Goal: Transaction & Acquisition: Purchase product/service

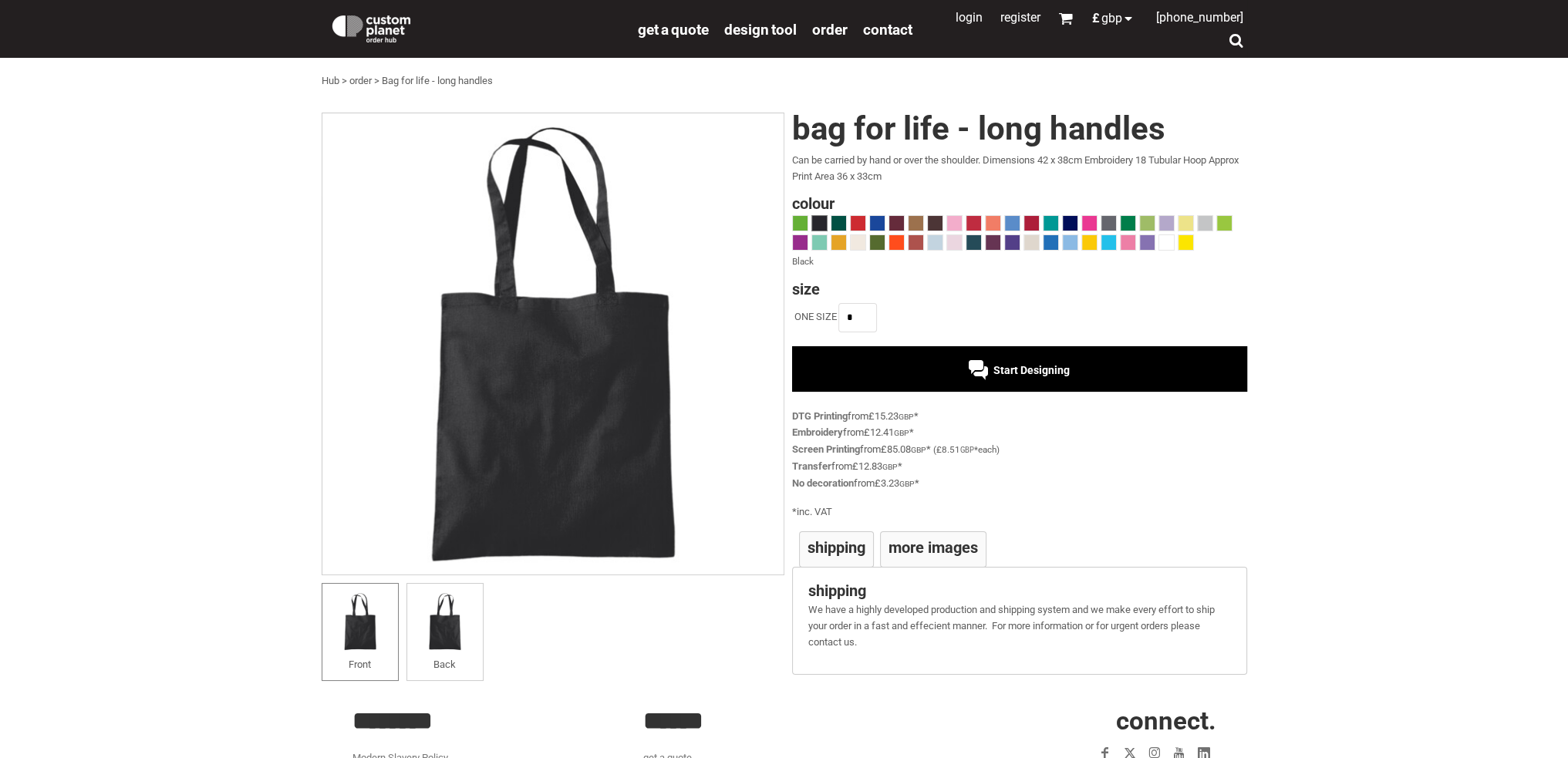
click at [987, 364] on div "Start Designing" at bounding box center [1019, 370] width 101 height 12
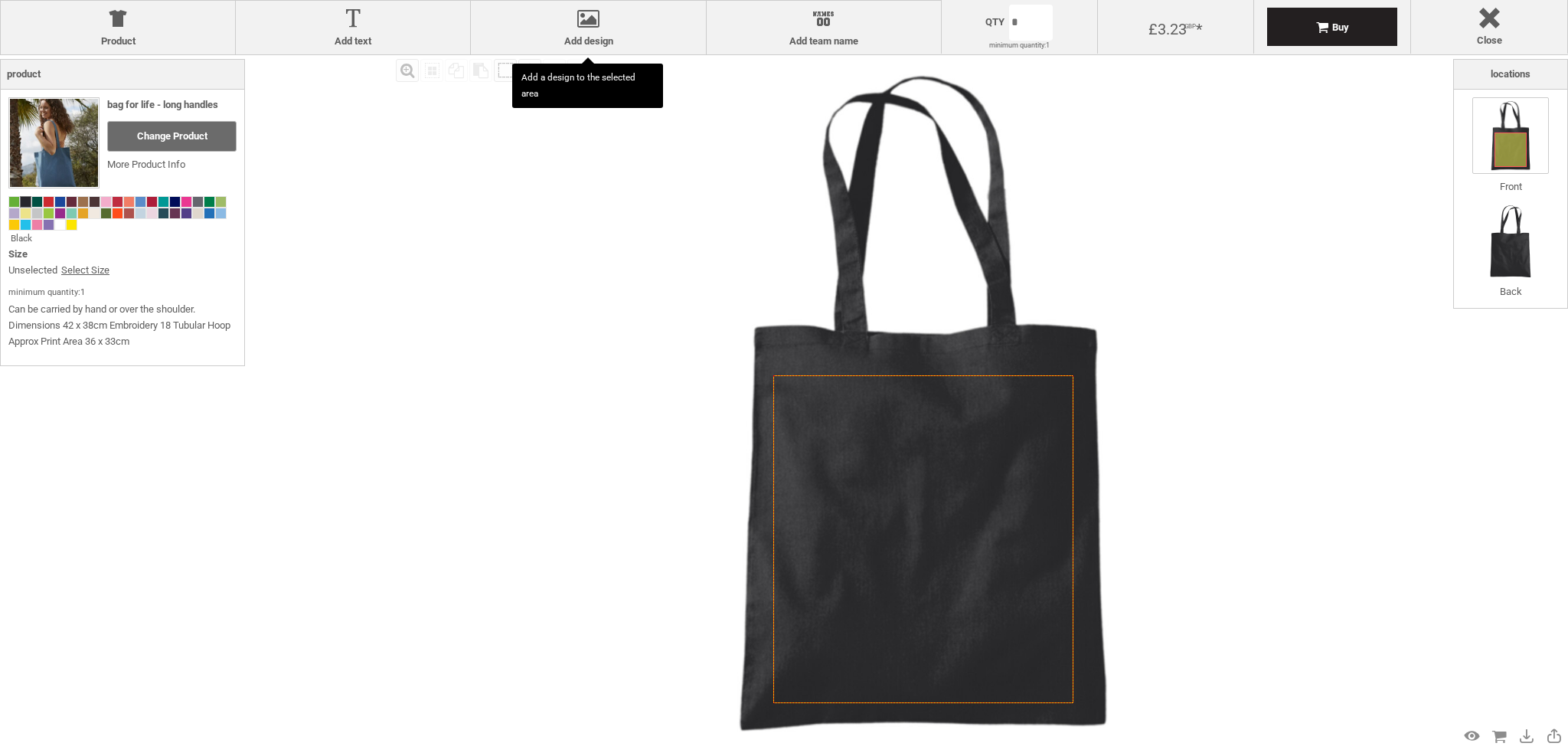
click at [592, 18] on div at bounding box center [588, 22] width 219 height 26
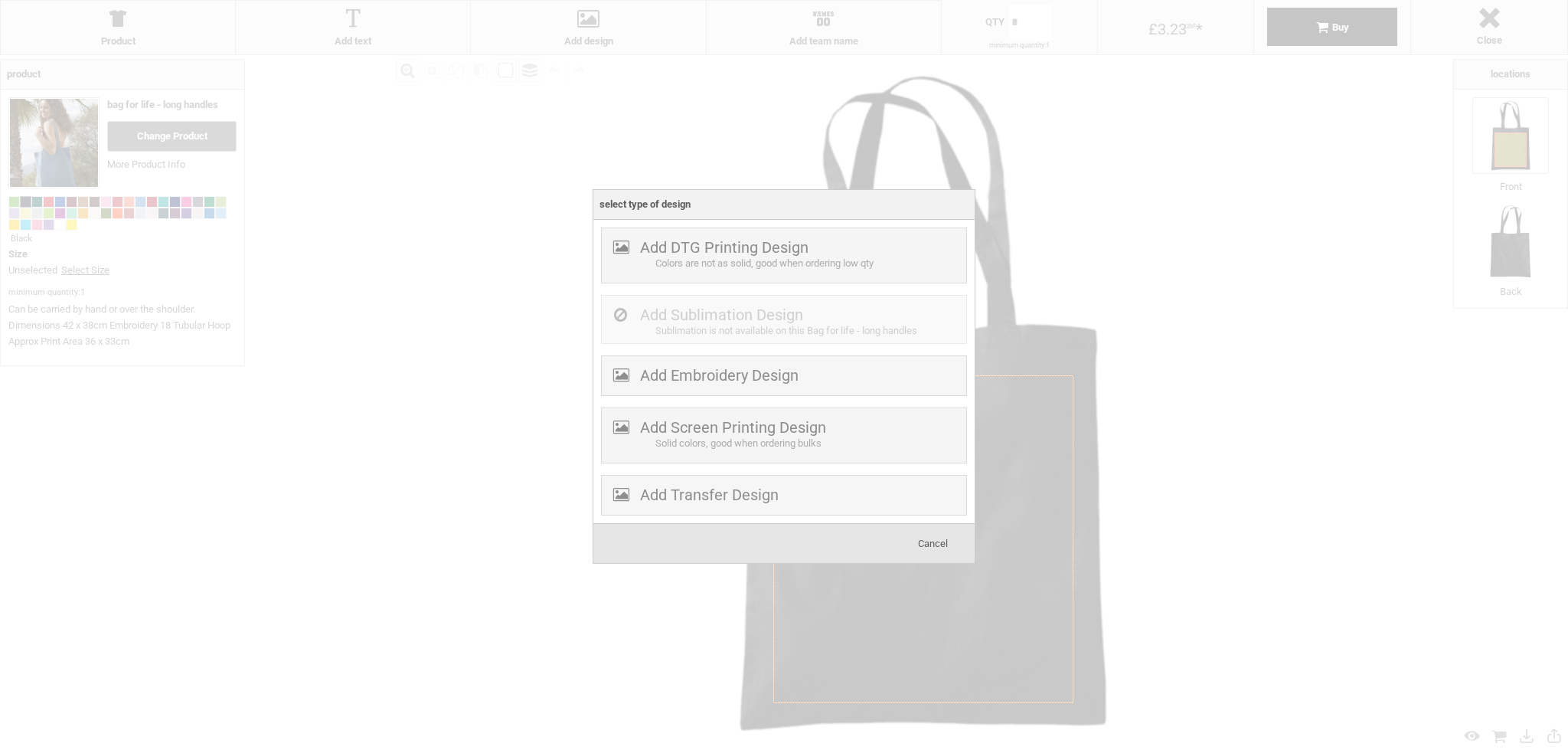
click at [750, 267] on div "Colors are not as solid, good when ordering low qty" at bounding box center [809, 263] width 307 height 16
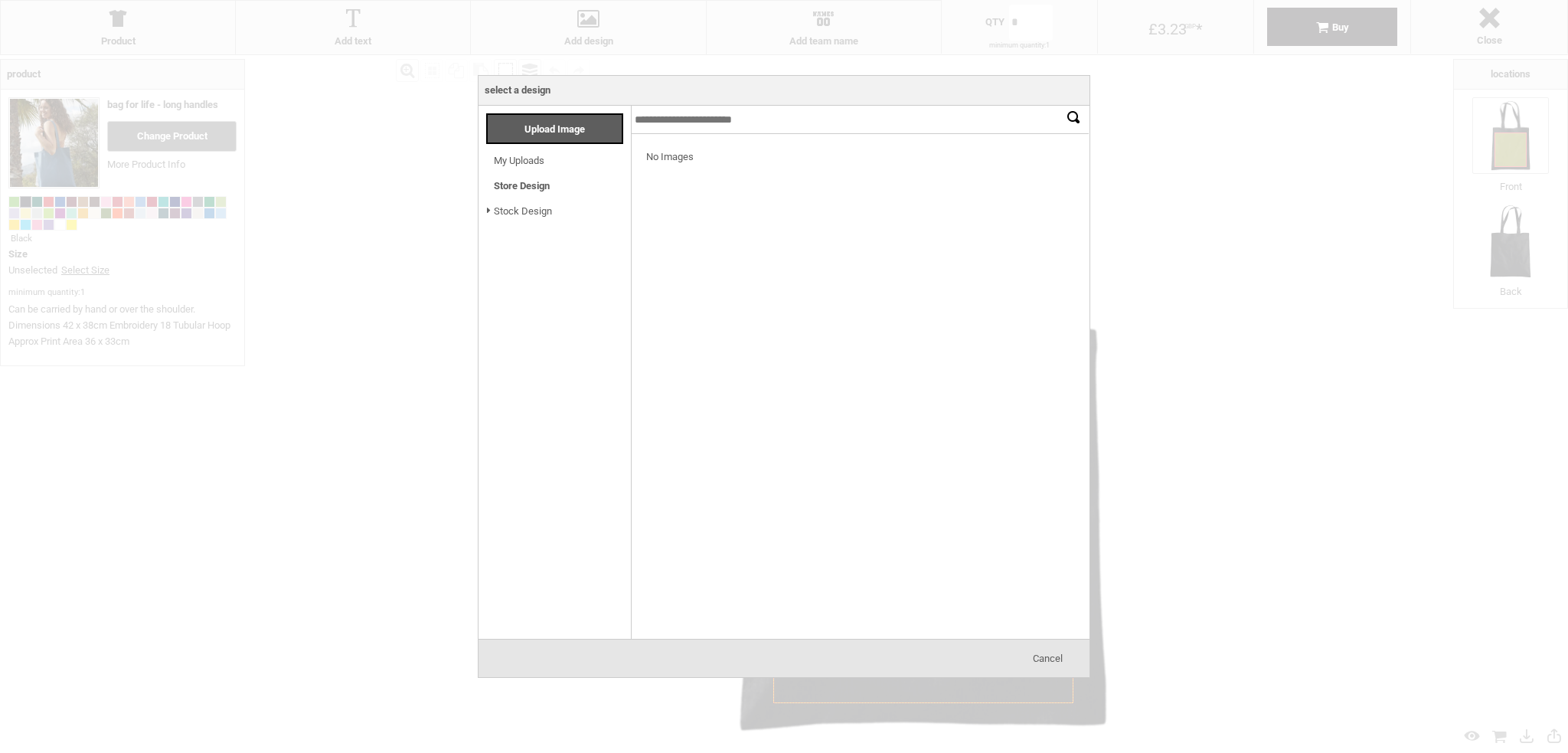
click at [532, 157] on link "My Uploads" at bounding box center [519, 160] width 51 height 11
click at [562, 133] on span "Upload Image" at bounding box center [555, 129] width 60 height 11
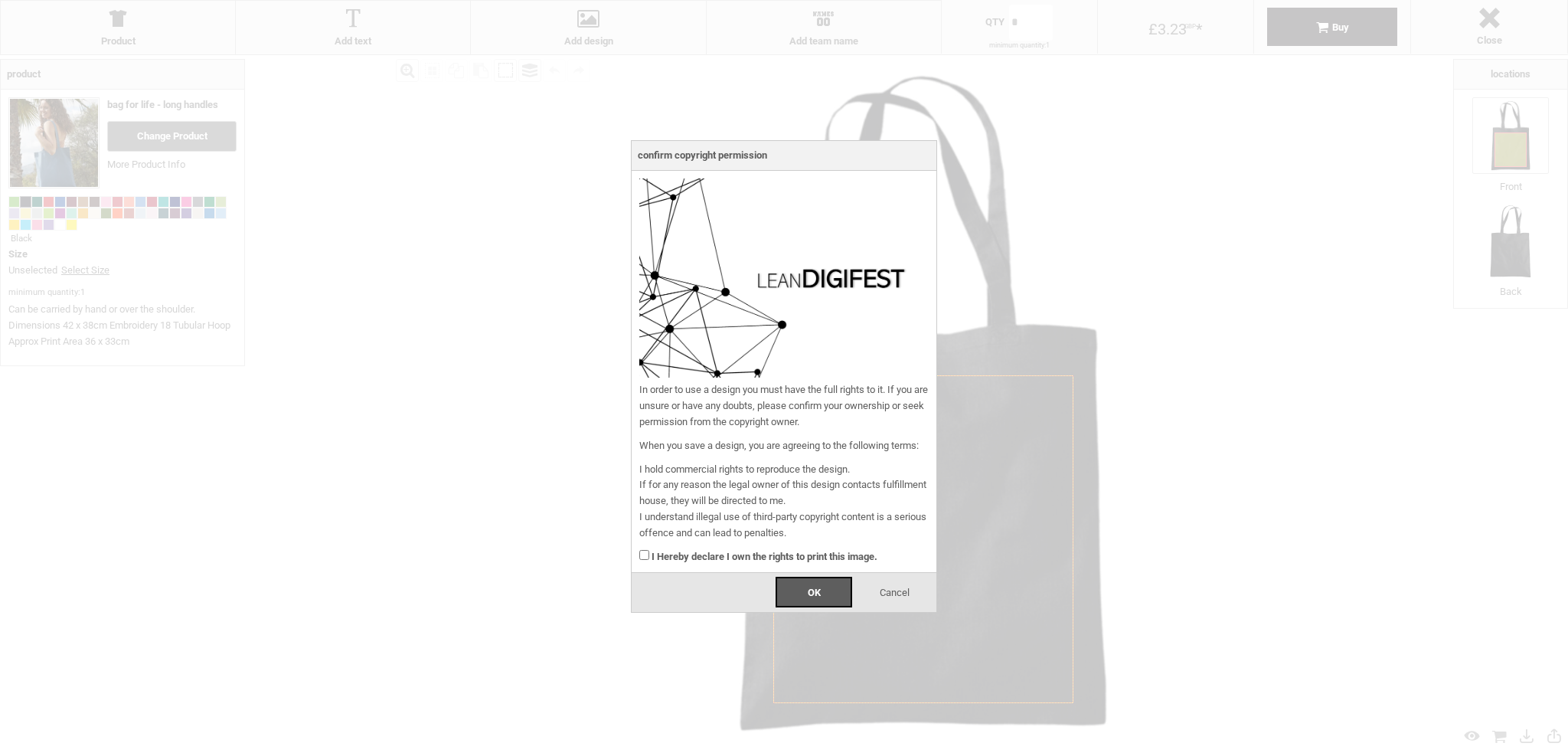
click at [649, 554] on div "I Hereby declare I own the rights to print this image." at bounding box center [784, 553] width 290 height 24
click at [792, 588] on div "OK" at bounding box center [813, 592] width 76 height 30
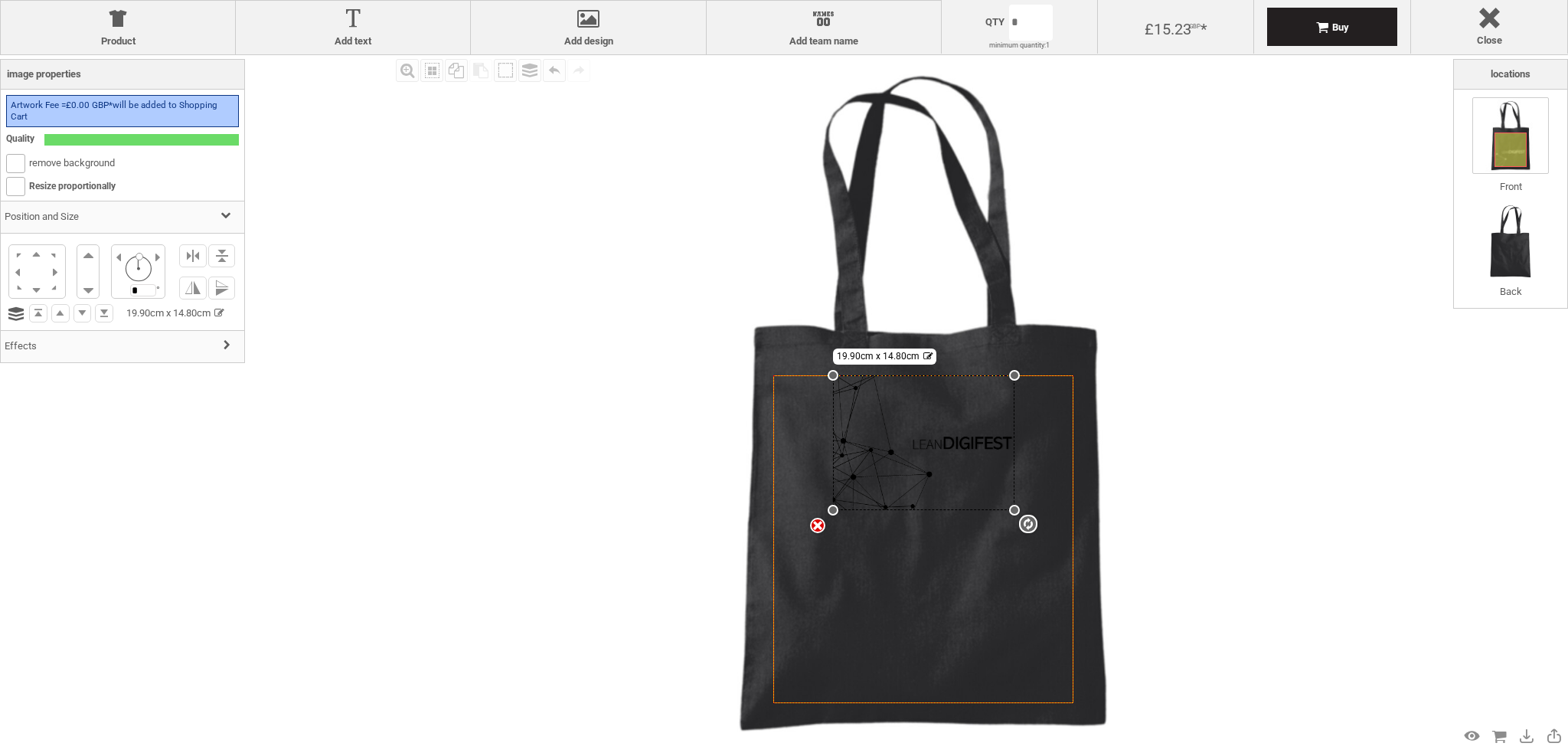
click at [612, 21] on div at bounding box center [588, 22] width 219 height 26
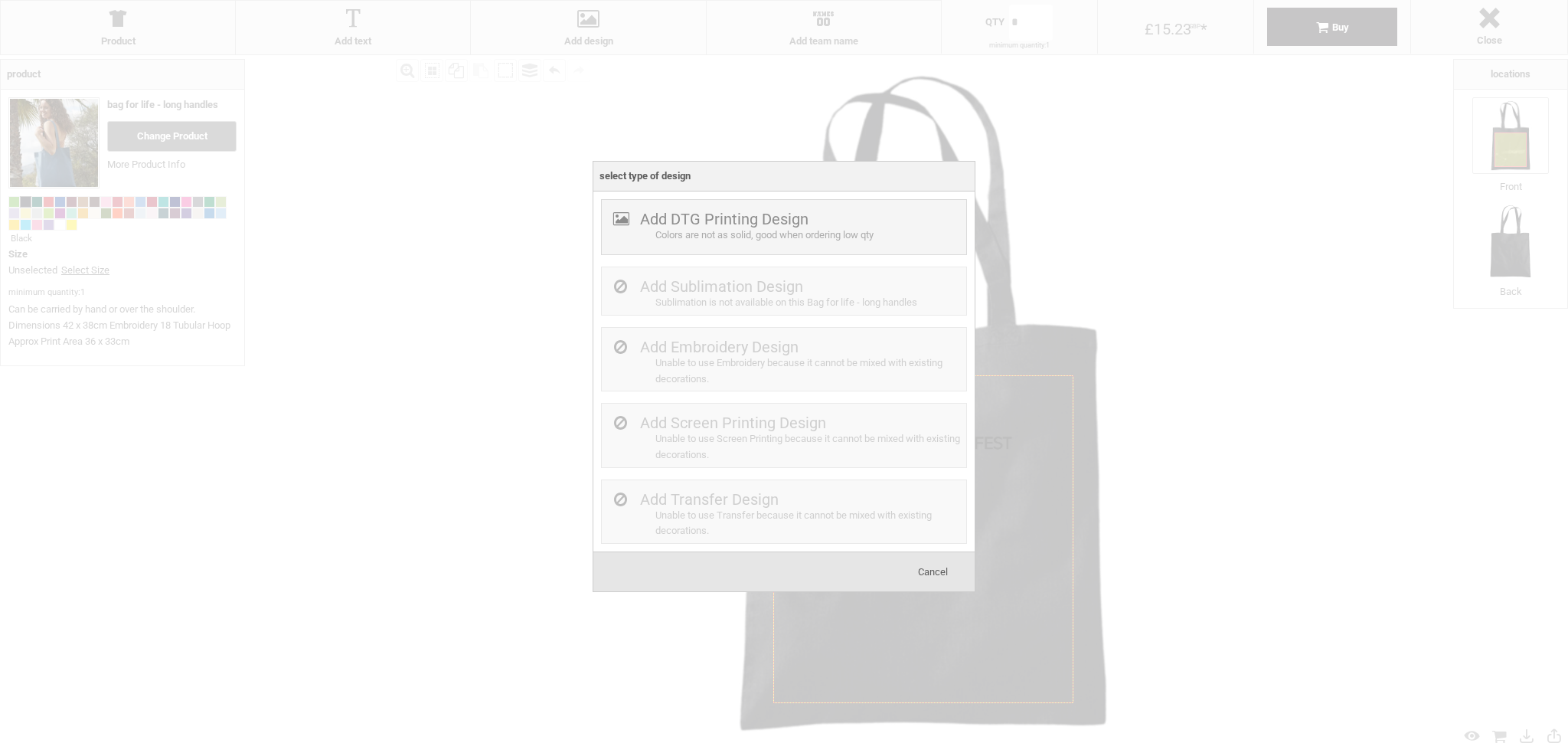
click at [709, 220] on label "Add DTG Printing Design" at bounding box center [724, 218] width 169 height 18
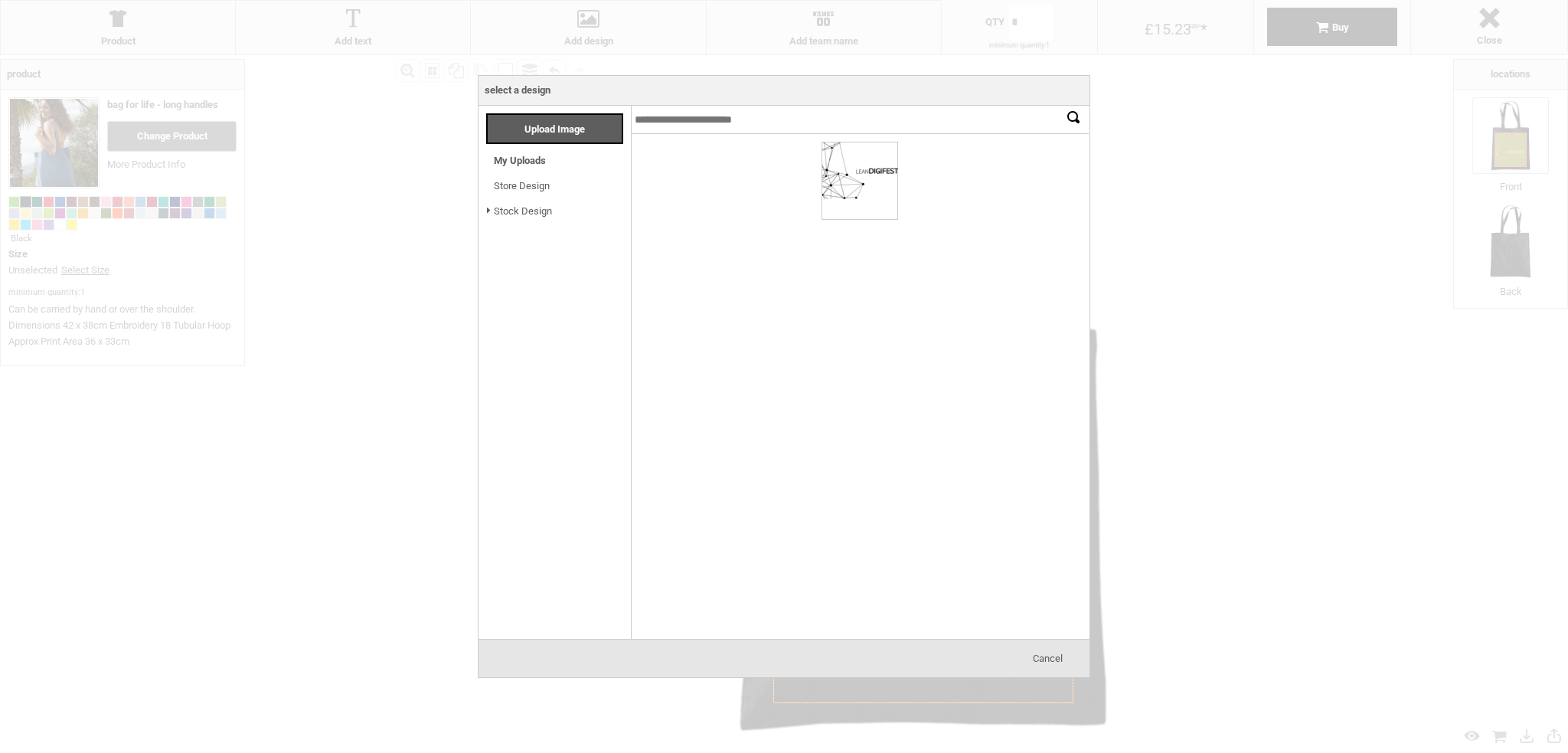
click at [530, 128] on span "Upload Image" at bounding box center [555, 129] width 60 height 11
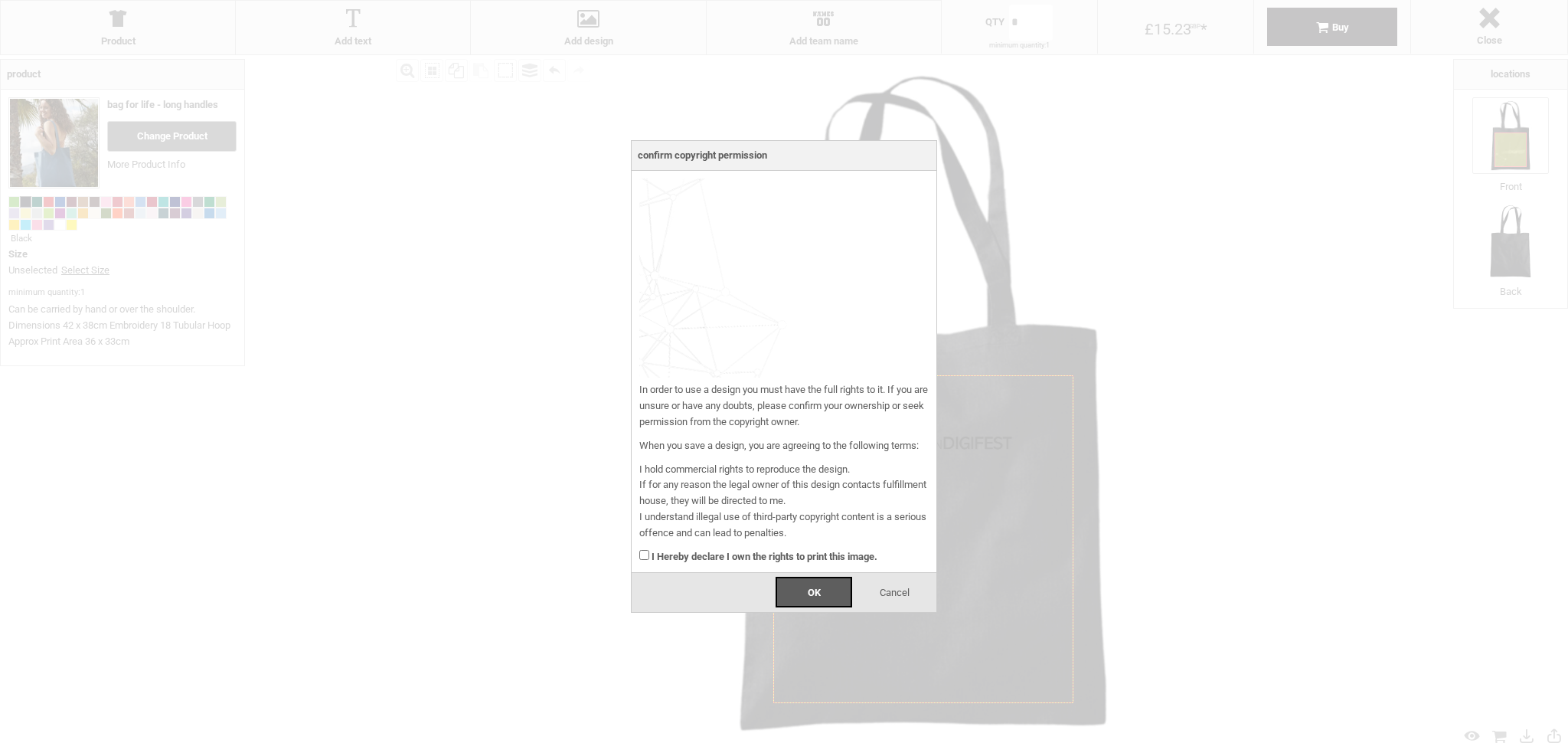
click at [649, 556] on div "I Hereby declare I own the rights to print this image." at bounding box center [784, 553] width 290 height 24
click at [814, 589] on span "OK" at bounding box center [814, 593] width 13 height 11
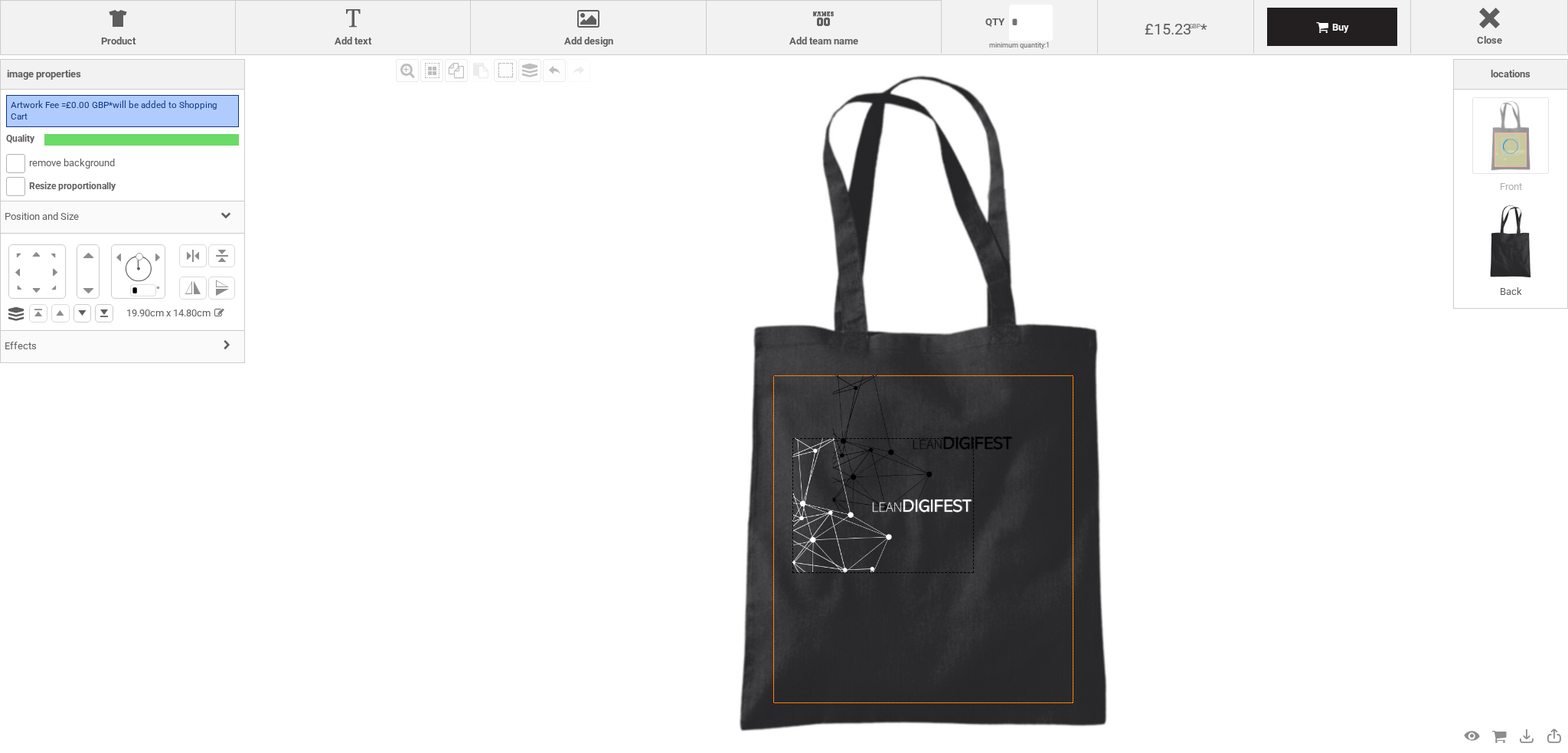
drag, startPoint x: 879, startPoint y: 421, endPoint x: 846, endPoint y: 489, distance: 75.6
click at [854, 535] on div at bounding box center [883, 505] width 181 height 135
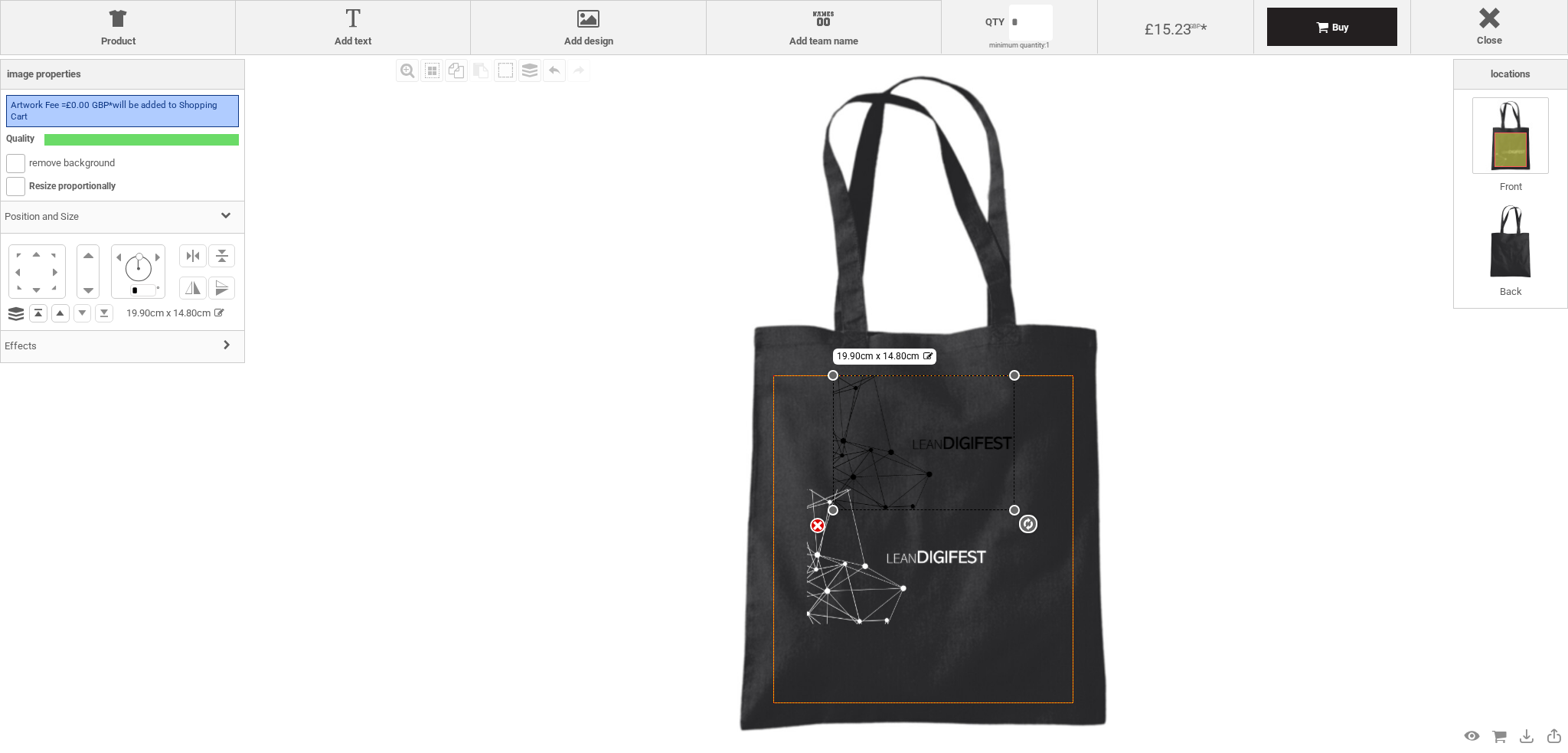
click at [865, 410] on div "settings 19.90cm x 14.80cm" at bounding box center [924, 443] width 181 height 135
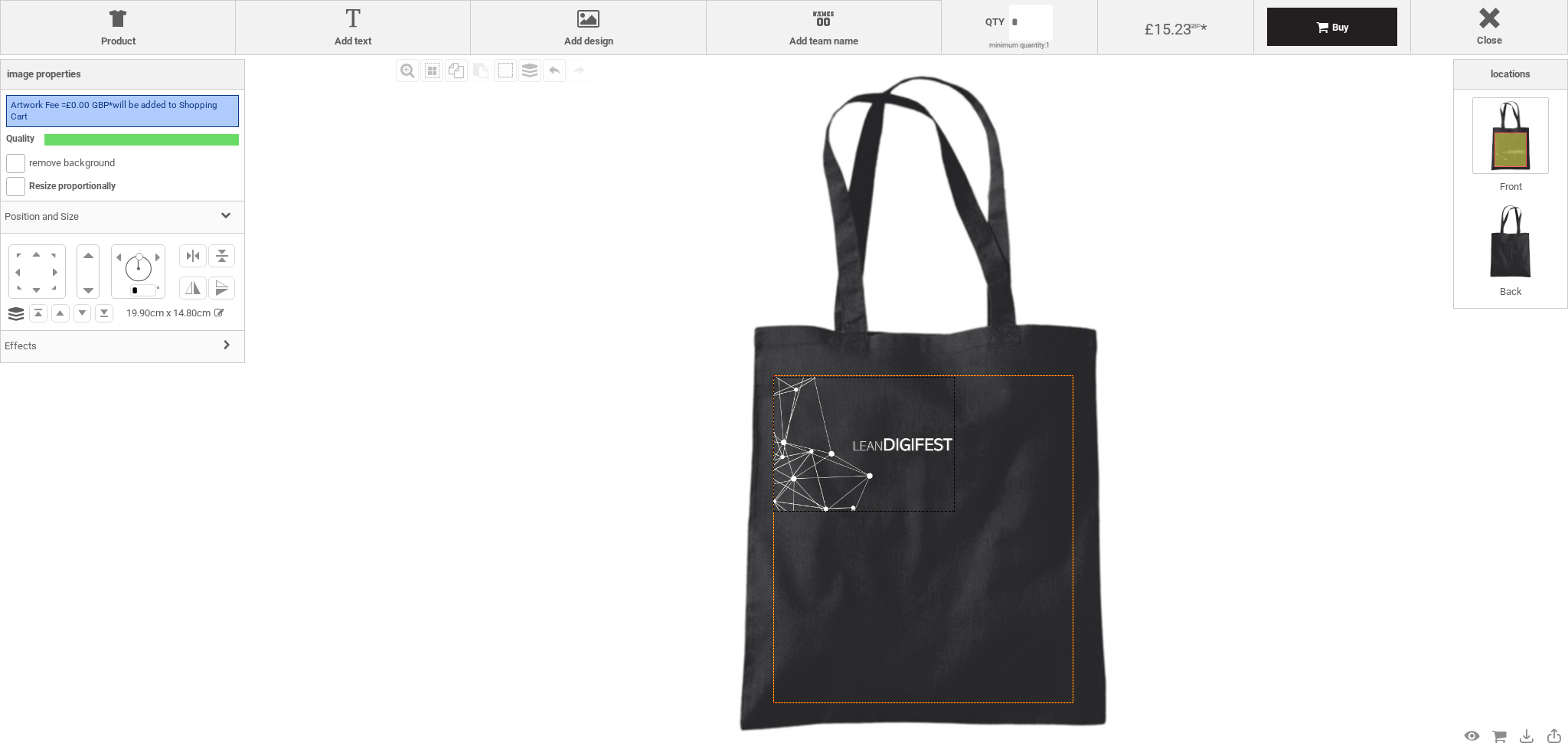
drag, startPoint x: 852, startPoint y: 510, endPoint x: 821, endPoint y: 434, distance: 82.1
click at [821, 434] on div at bounding box center [864, 443] width 181 height 135
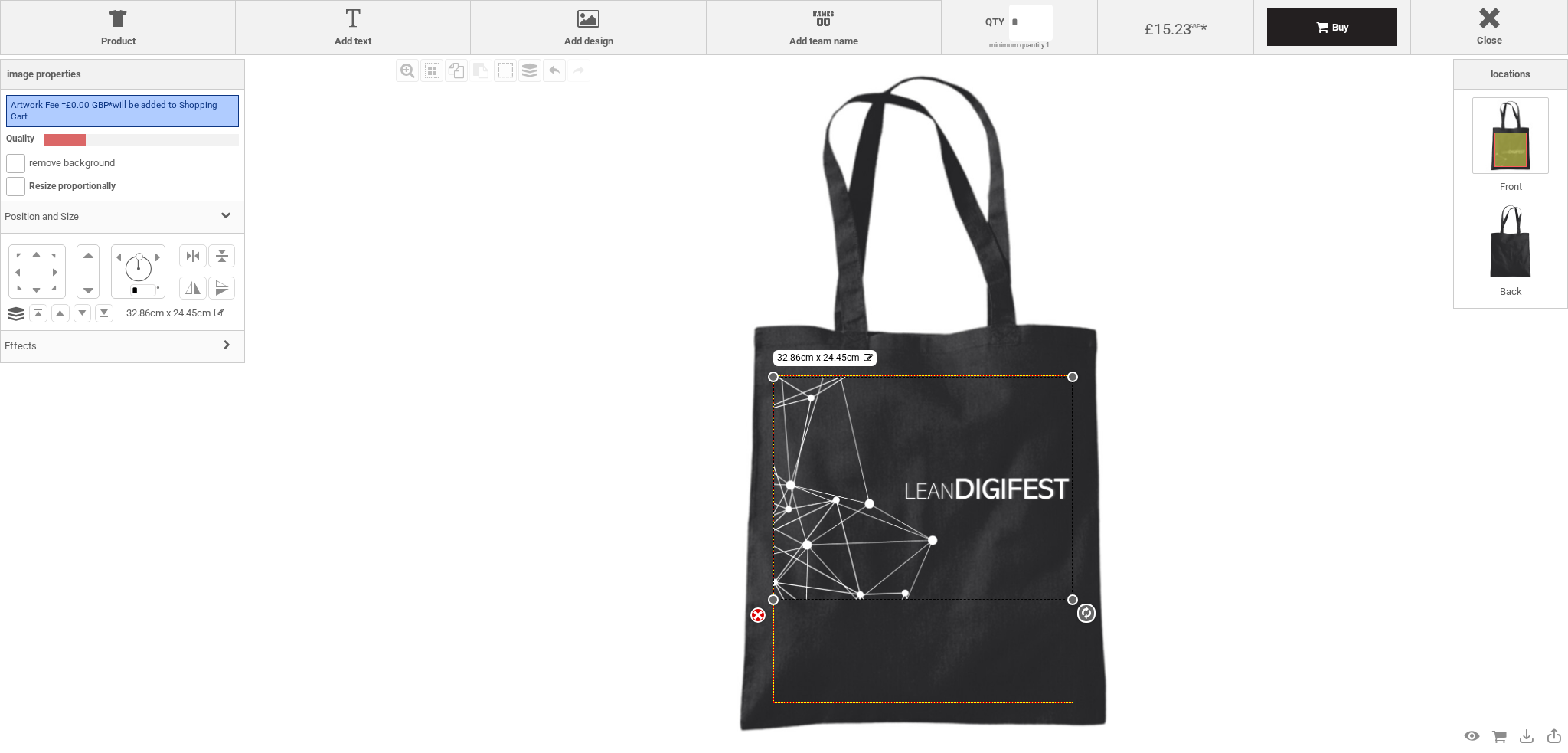
drag, startPoint x: 952, startPoint y: 511, endPoint x: 1055, endPoint y: 599, distance: 135.5
click at [1055, 599] on div "Created with Raphaël 2.1.2 Created with Raphaël 2.1.2 Created with Raphaël 2.1.…" at bounding box center [924, 539] width 301 height 327
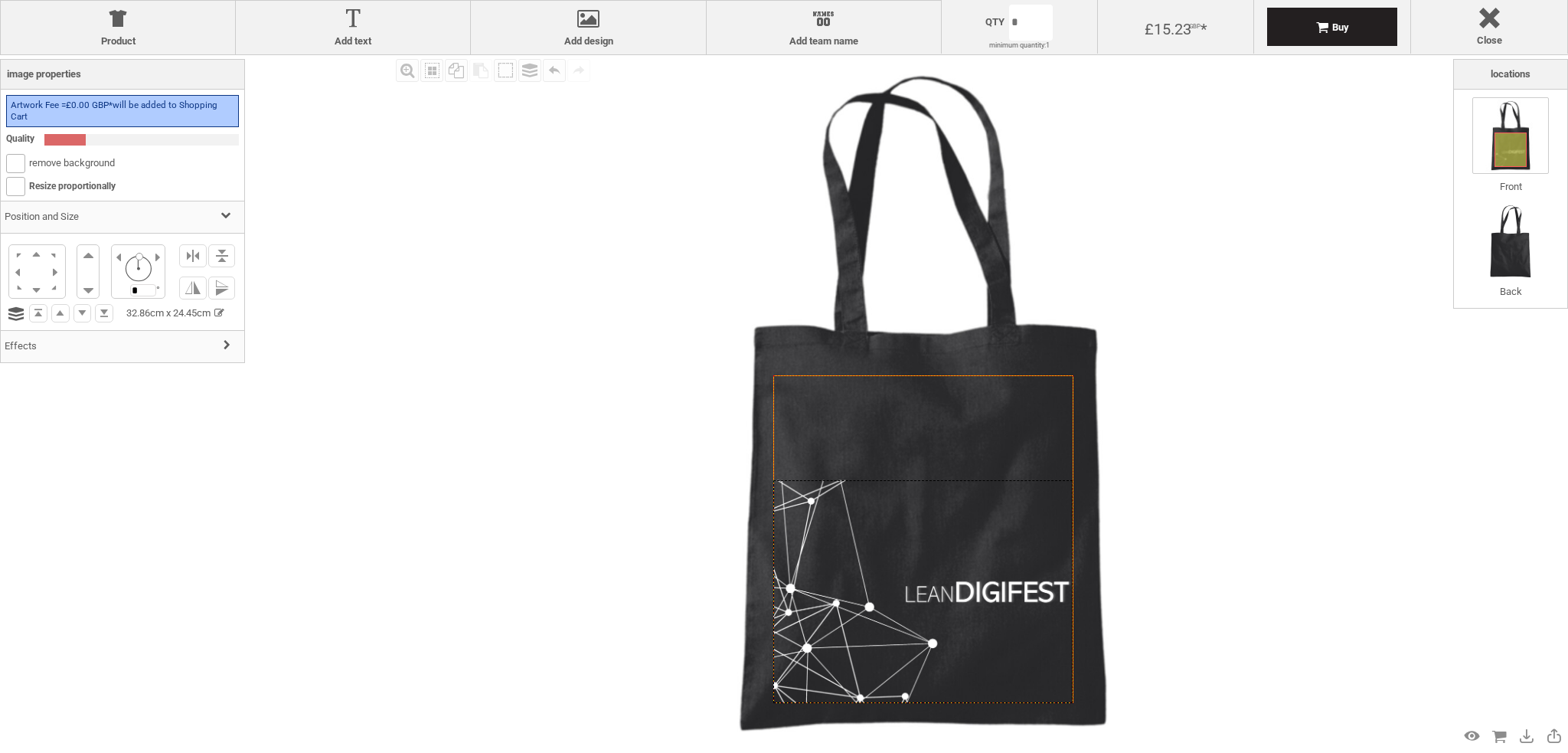
drag, startPoint x: 878, startPoint y: 557, endPoint x: 878, endPoint y: 660, distance: 103.0
click at [878, 660] on div at bounding box center [923, 592] width 299 height 223
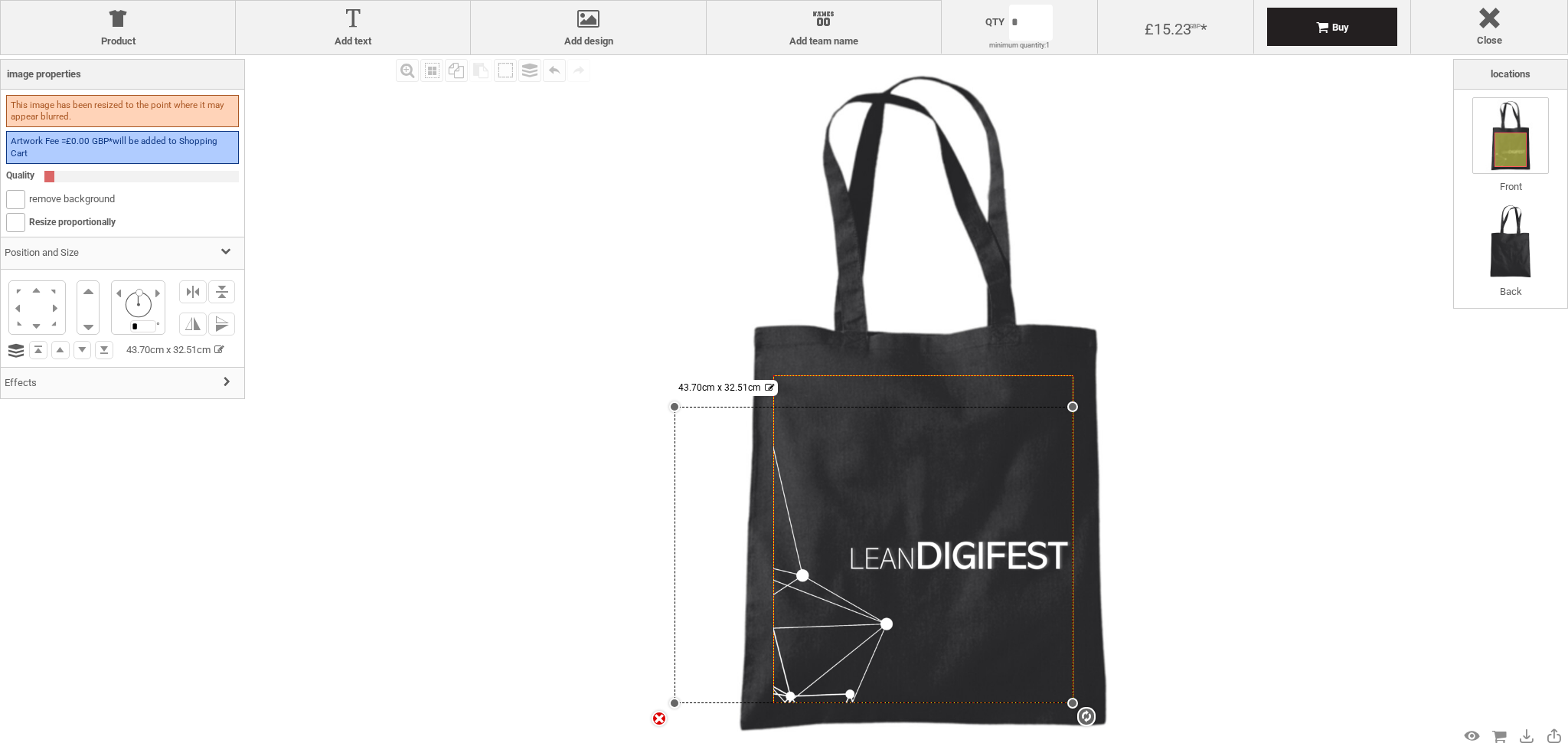
drag, startPoint x: 771, startPoint y: 479, endPoint x: 692, endPoint y: 407, distance: 106.9
click at [692, 407] on div "settings 43.70cm x 32.51cm" at bounding box center [874, 555] width 398 height 296
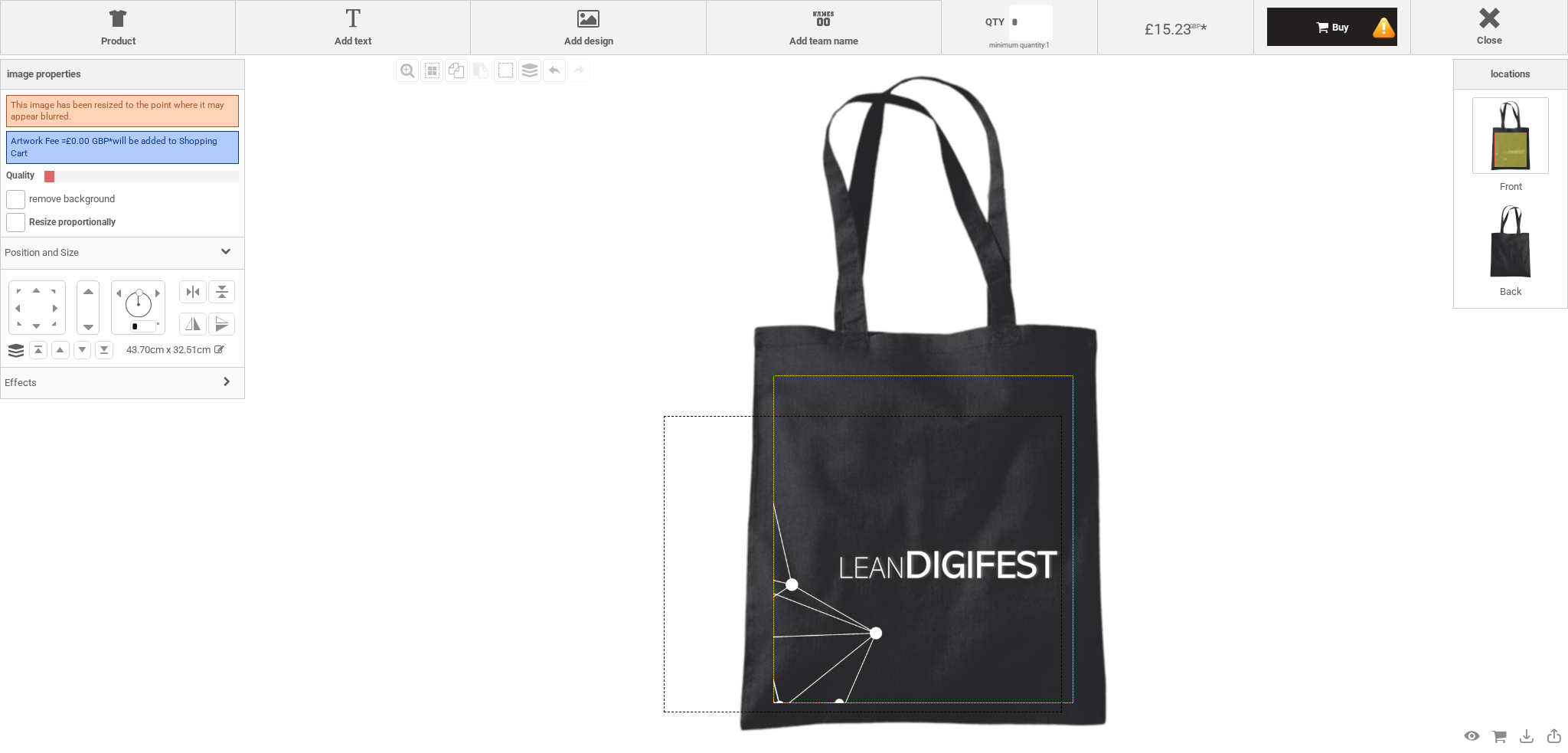
drag, startPoint x: 946, startPoint y: 554, endPoint x: 936, endPoint y: 562, distance: 12.8
click at [936, 562] on div at bounding box center [862, 564] width 398 height 296
click at [1260, 525] on img at bounding box center [922, 402] width 695 height 695
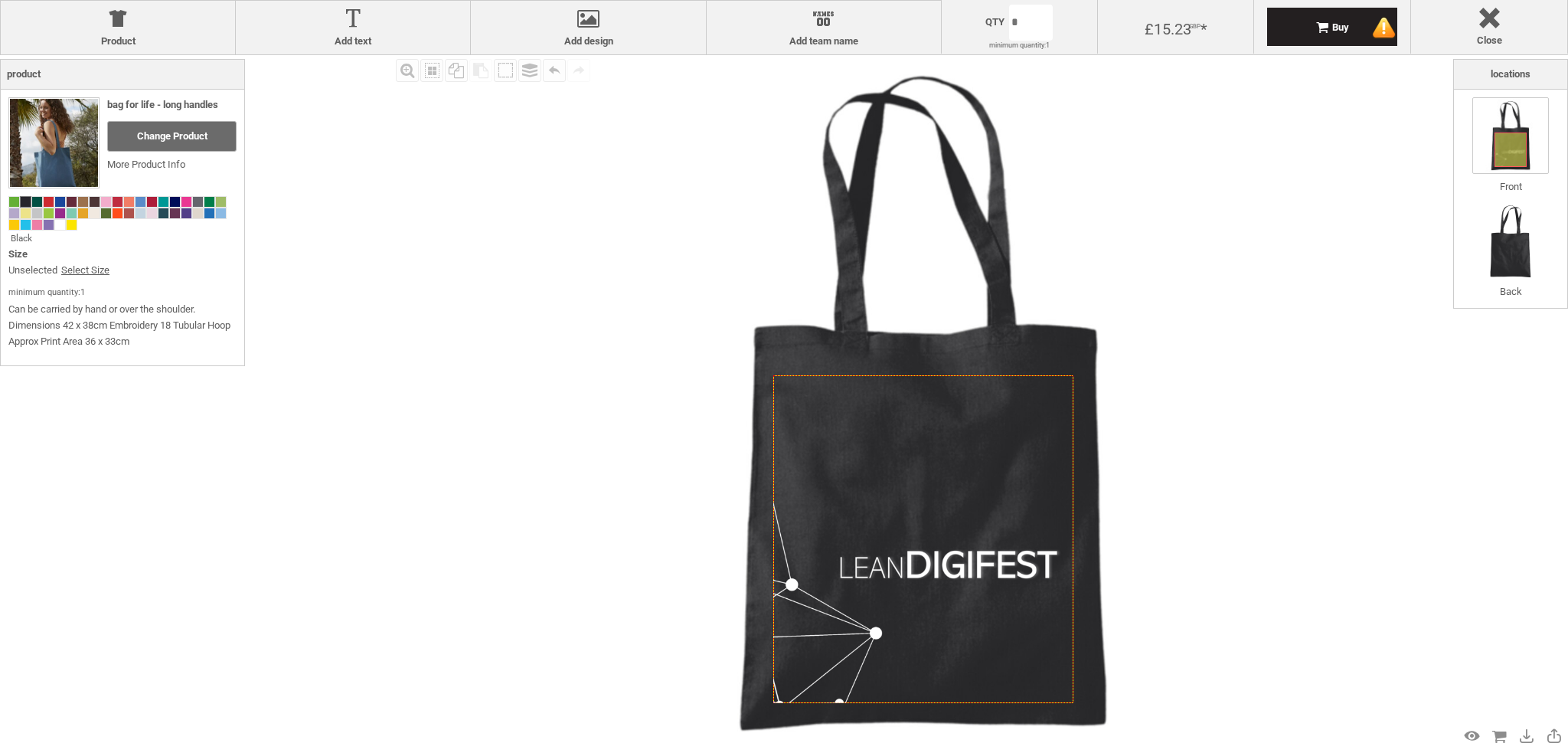
click at [1281, 368] on div "Fill Background Zoom in Zoom out Select All Copy All Selected Paste Off On Grou…" at bounding box center [922, 402] width 1061 height 695
click at [141, 30] on div at bounding box center [118, 22] width 219 height 26
click at [128, 24] on div at bounding box center [118, 22] width 219 height 26
click at [106, 23] on div at bounding box center [118, 22] width 219 height 26
click at [205, 142] on div "Change Product" at bounding box center [172, 136] width 129 height 30
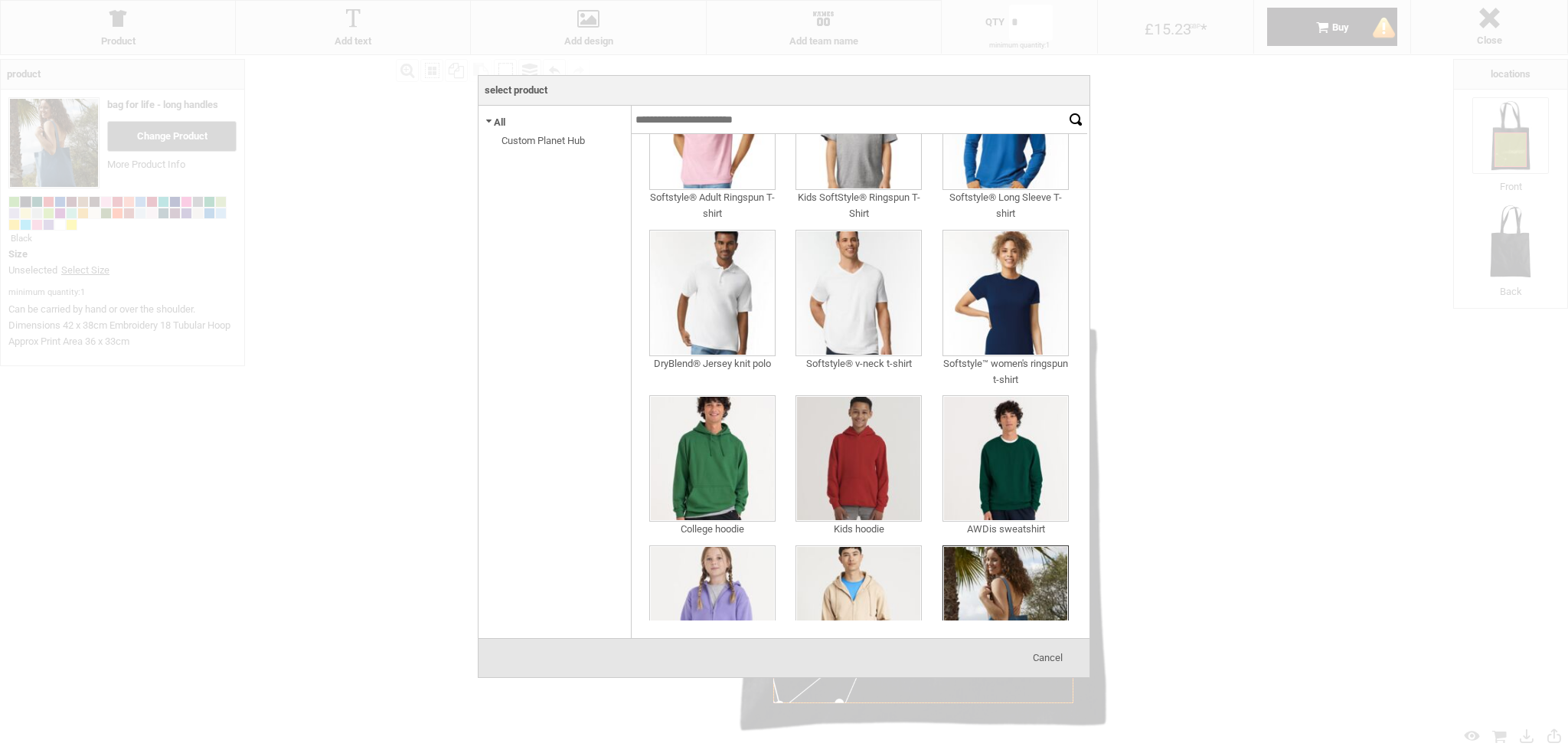
scroll to position [204, 0]
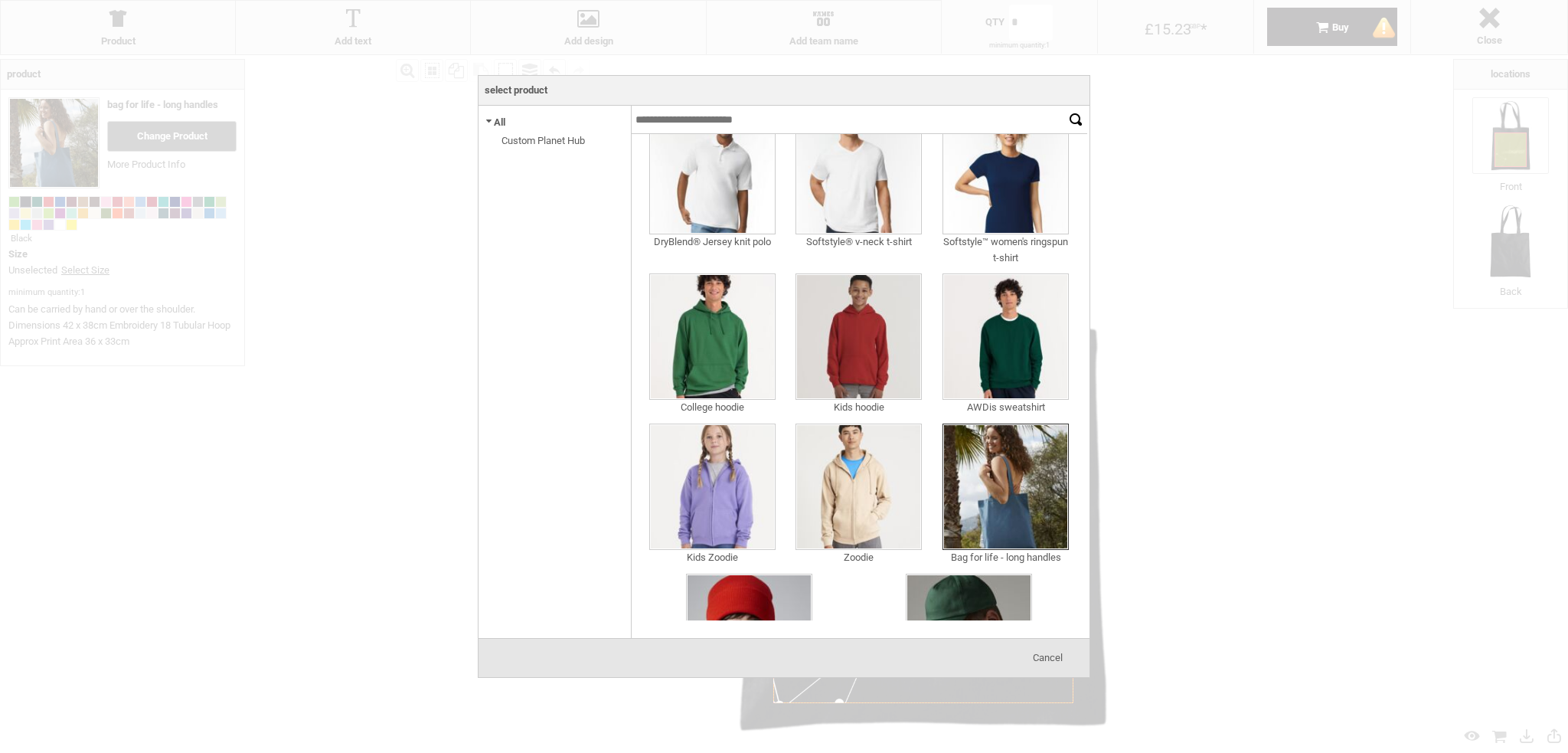
click at [481, 122] on div "All Custom Planet Hub" at bounding box center [554, 127] width 152 height 43
click at [492, 122] on span at bounding box center [489, 123] width 10 height 18
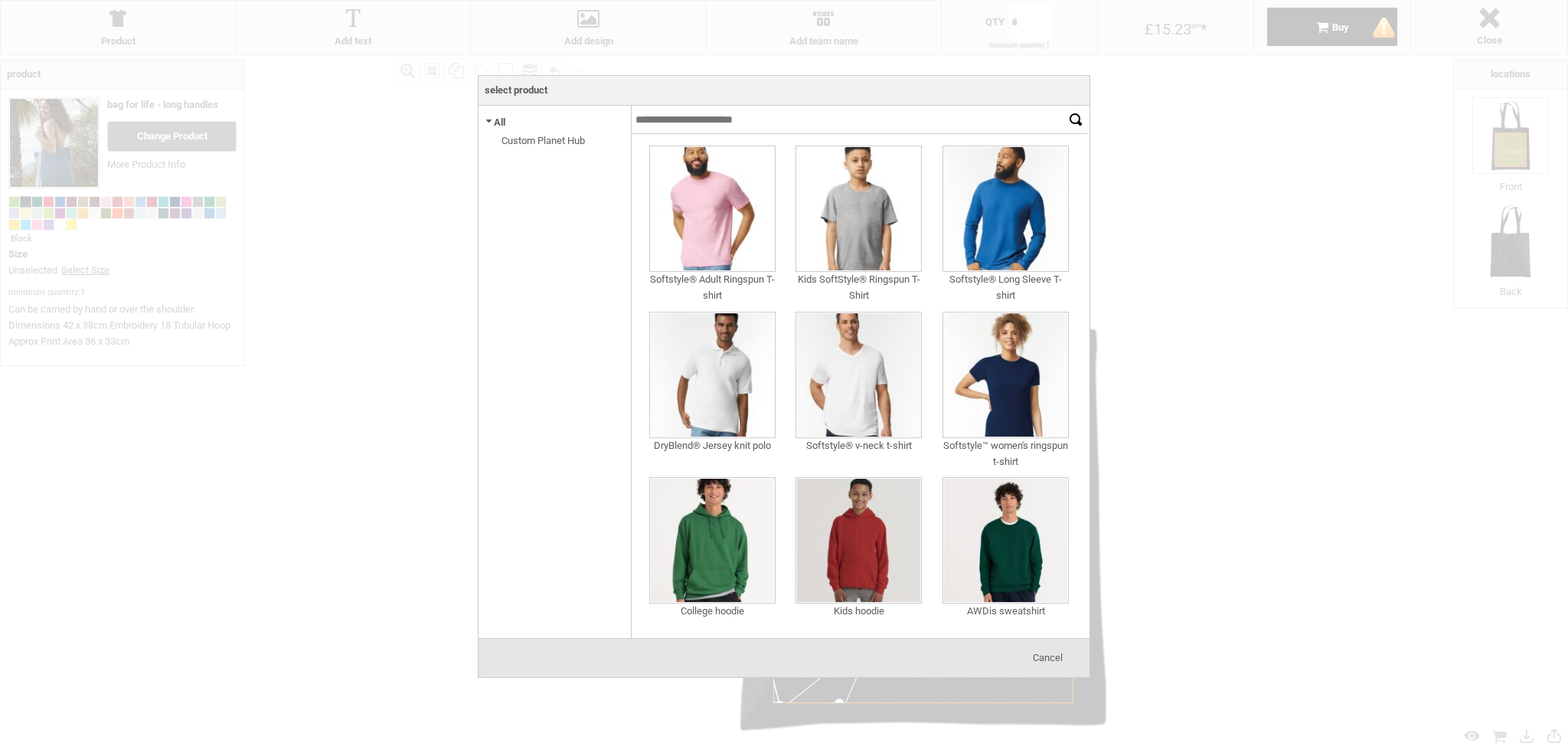
scroll to position [310, 0]
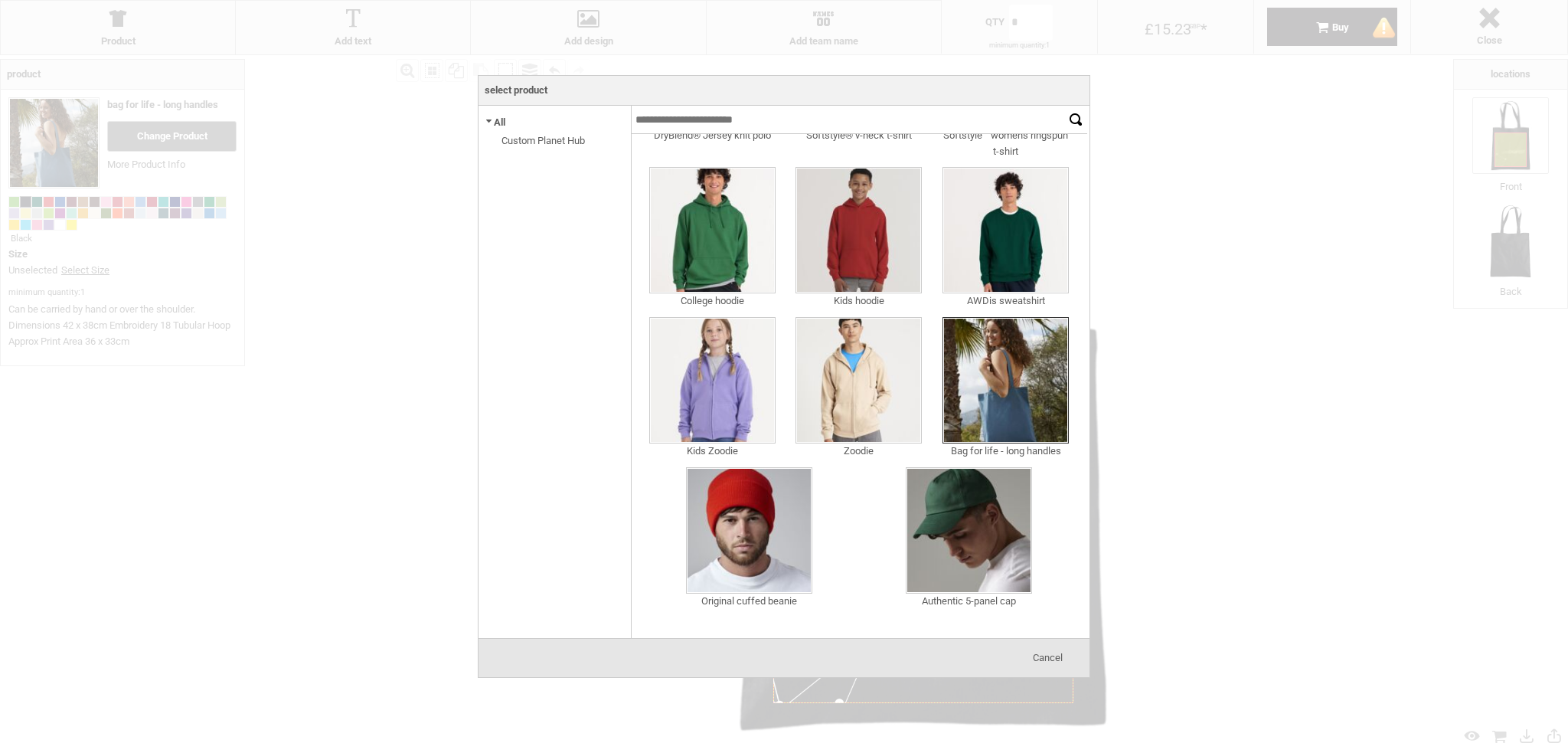
click at [768, 527] on img at bounding box center [749, 530] width 126 height 126
